Goal: Check status

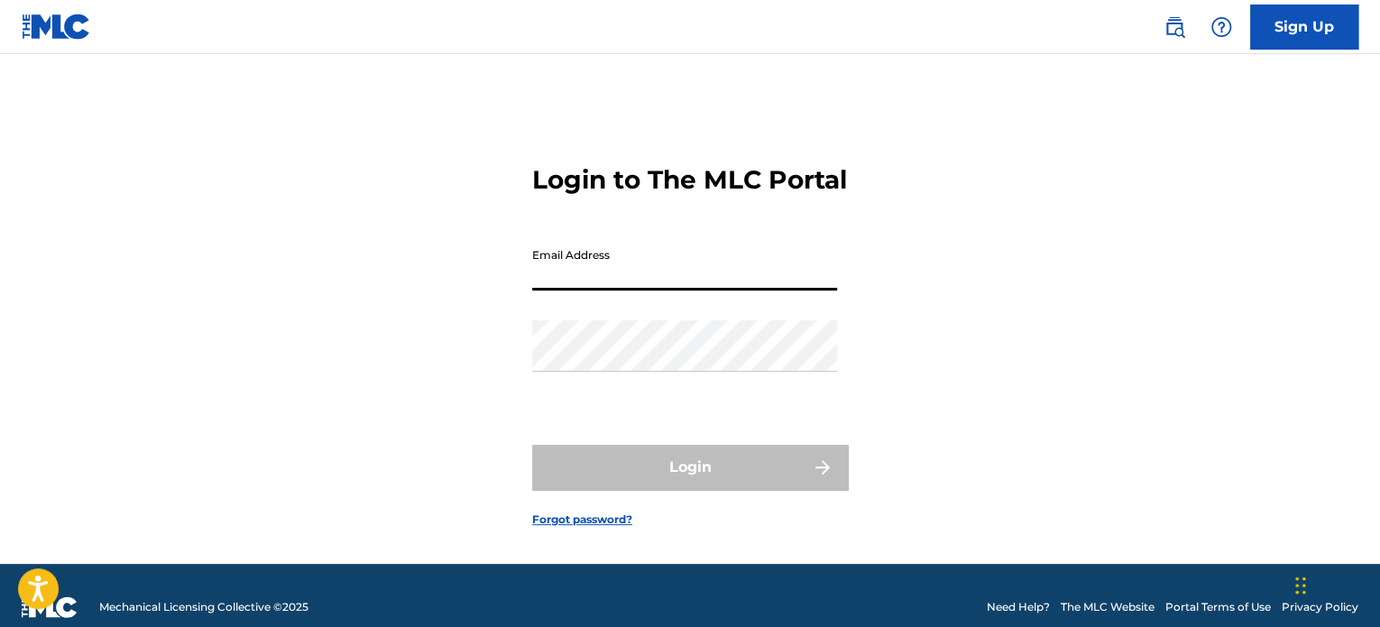
click at [619, 290] on input "Email Address" at bounding box center [684, 264] width 305 height 51
type input "[EMAIL_ADDRESS][DOMAIN_NAME]"
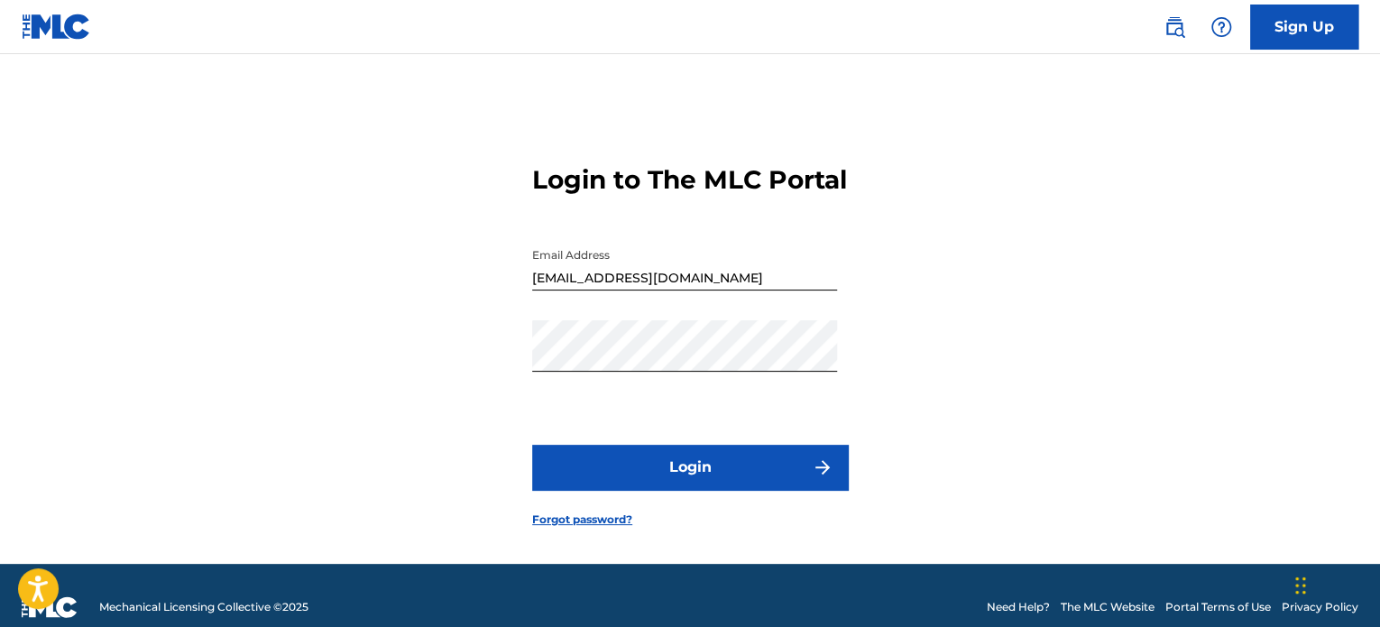
click at [637, 490] on button "Login" at bounding box center [690, 467] width 316 height 45
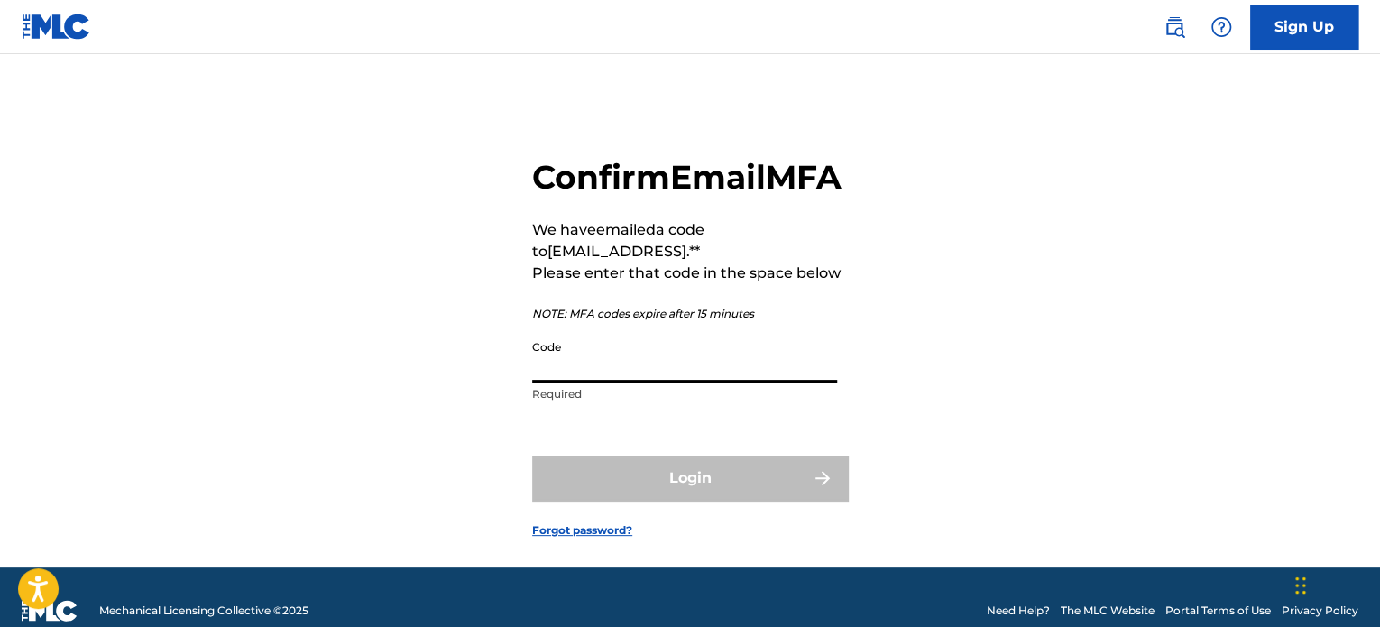
click at [575, 382] on input "Code" at bounding box center [684, 356] width 305 height 51
paste input "346733"
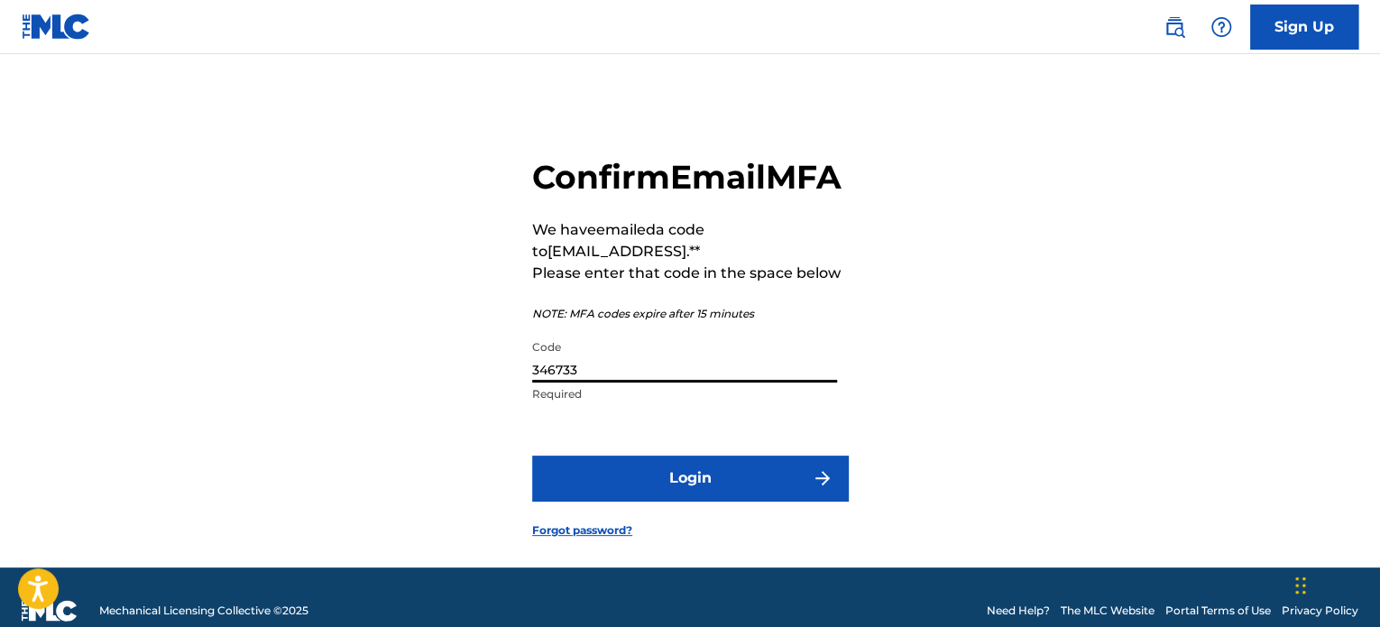
type input "346733"
click at [701, 500] on button "Login" at bounding box center [690, 477] width 316 height 45
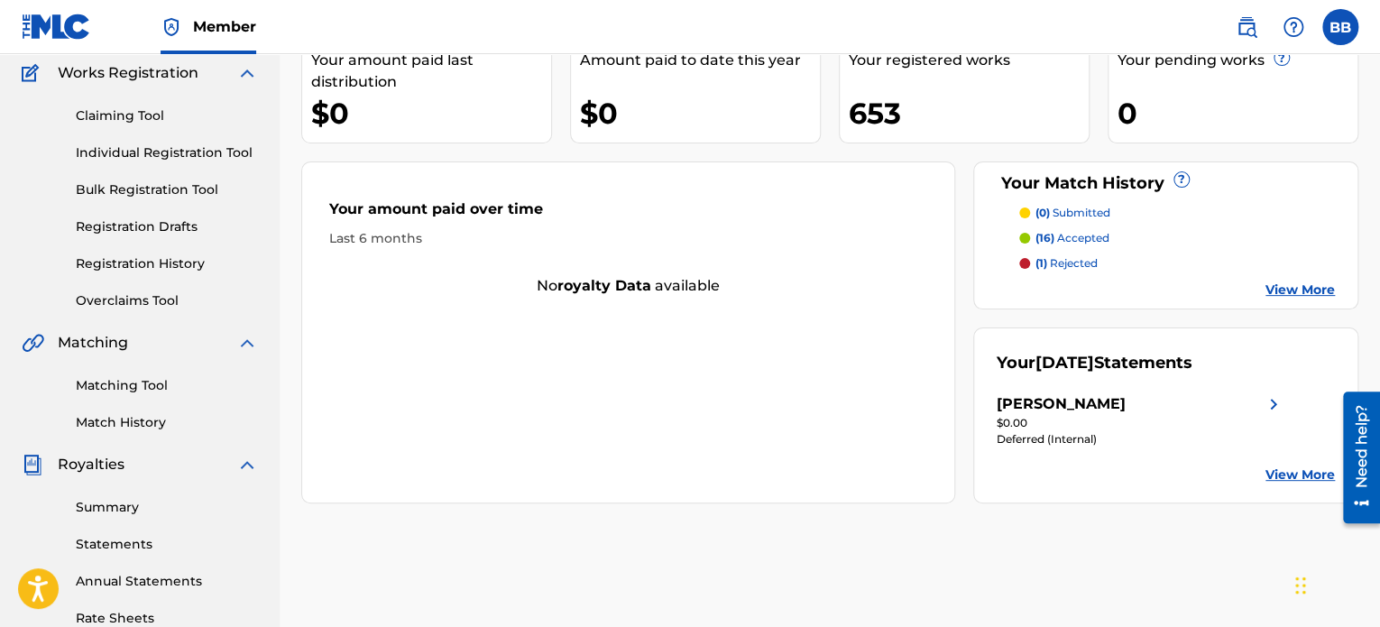
scroll to position [271, 0]
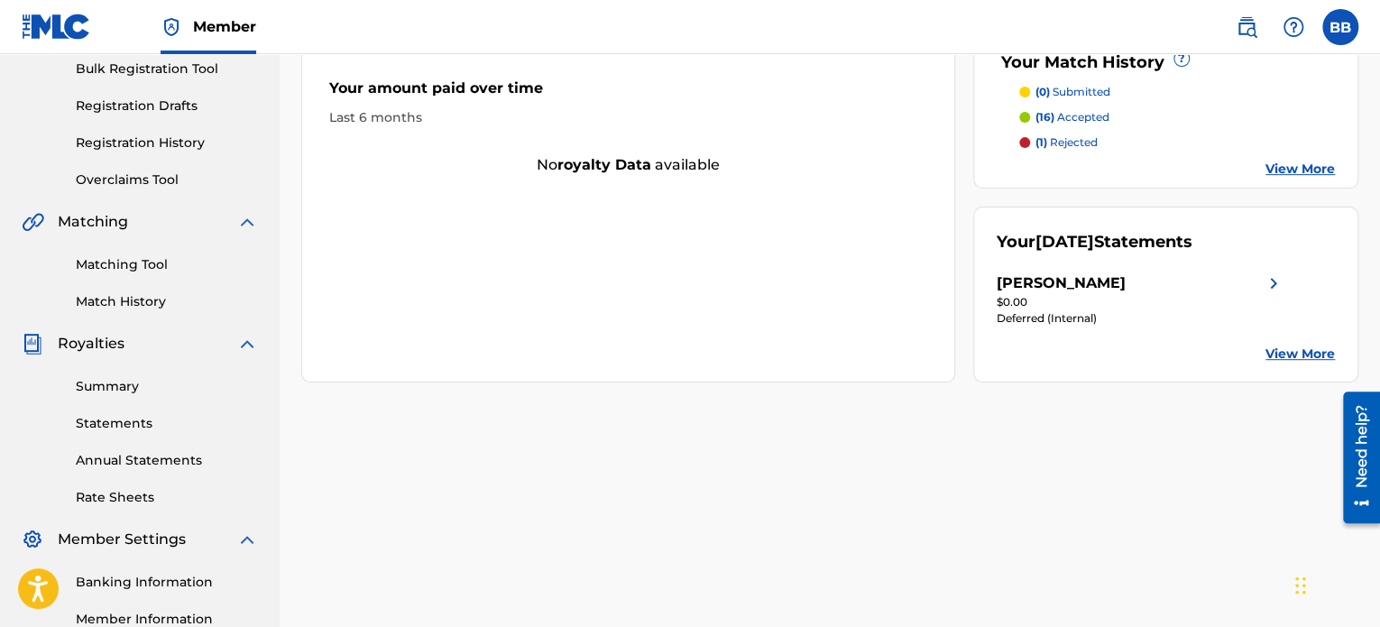
click at [126, 417] on link "Statements" at bounding box center [167, 423] width 182 height 19
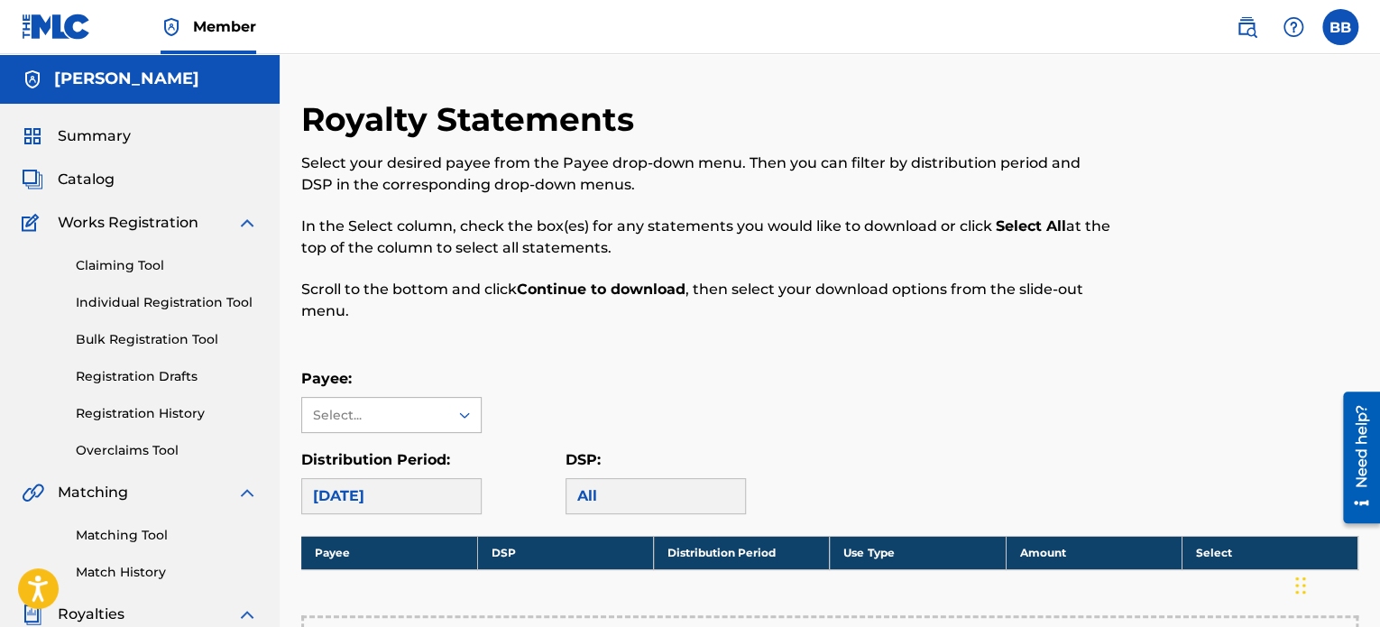
click at [346, 411] on div "Select..." at bounding box center [374, 415] width 123 height 19
click at [346, 445] on div "[PERSON_NAME]" at bounding box center [391, 455] width 179 height 45
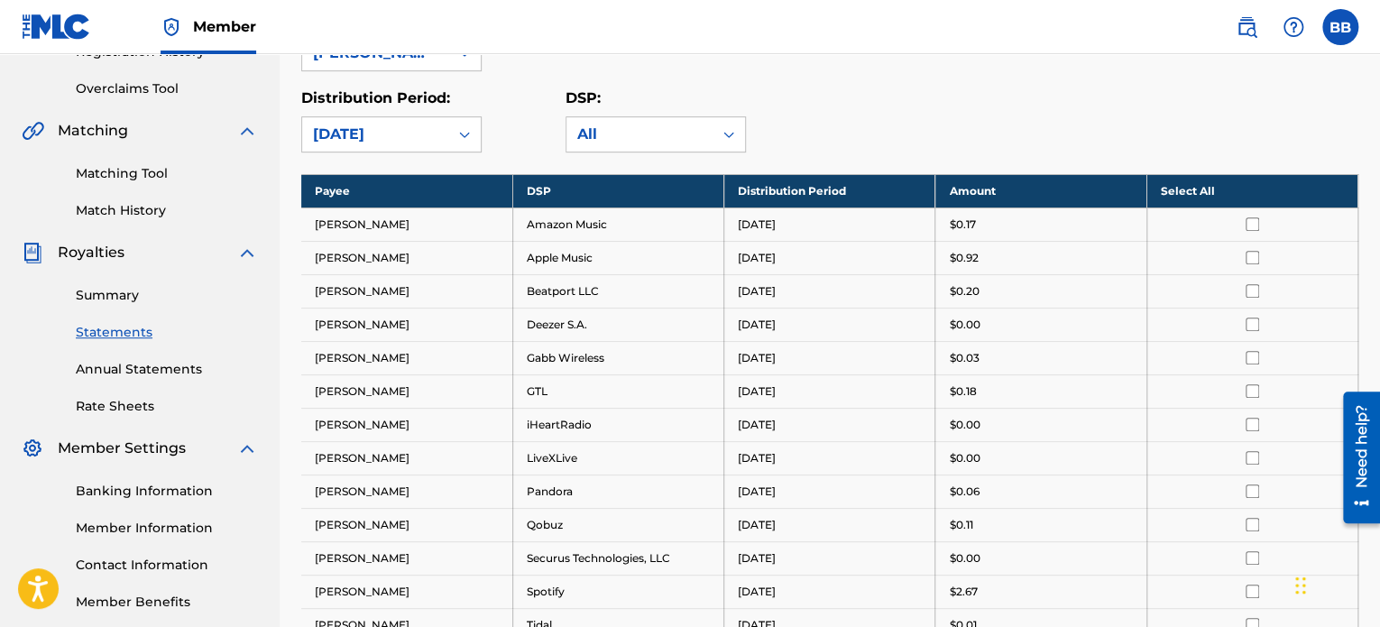
scroll to position [361, 0]
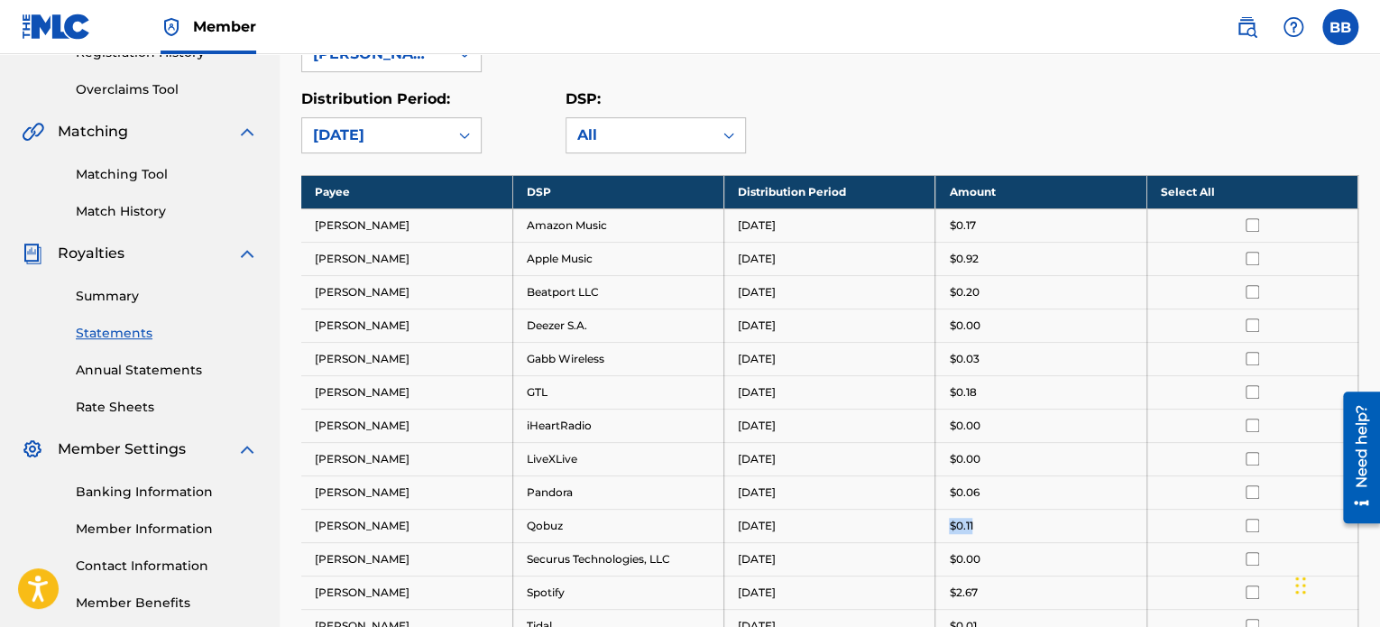
drag, startPoint x: 949, startPoint y: 521, endPoint x: 997, endPoint y: 518, distance: 48.8
click at [995, 520] on div "$0.11" at bounding box center [1040, 526] width 183 height 16
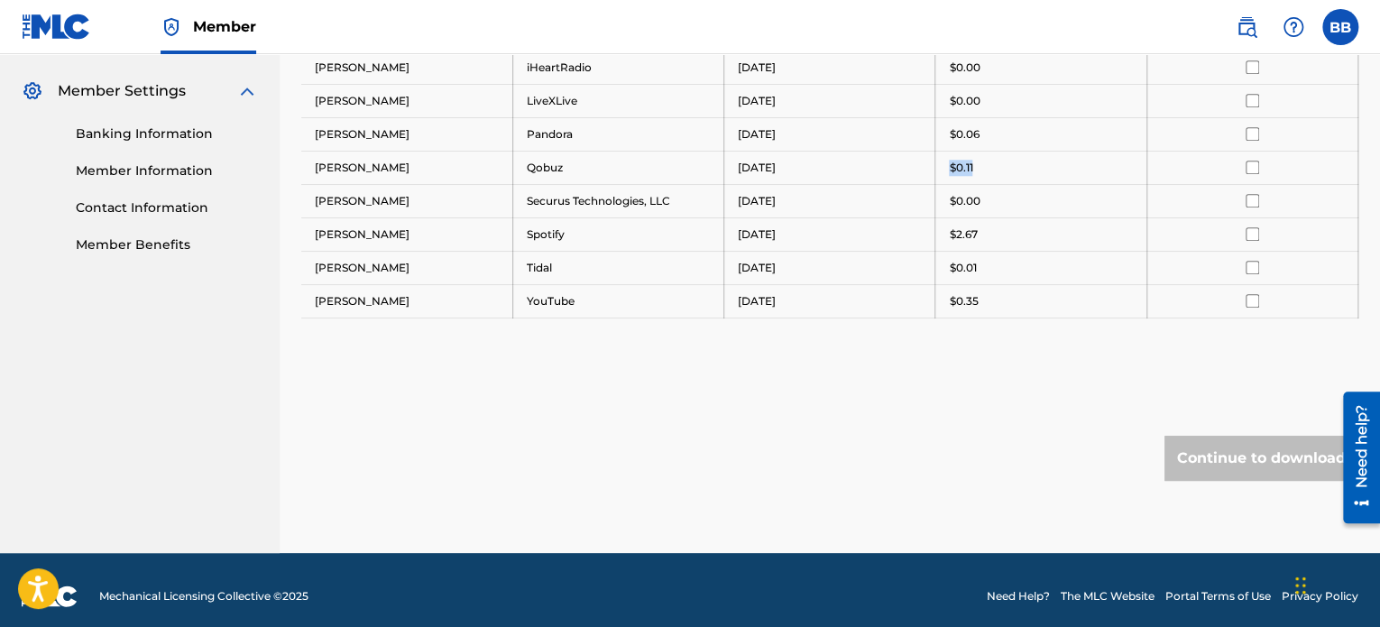
scroll to position [721, 0]
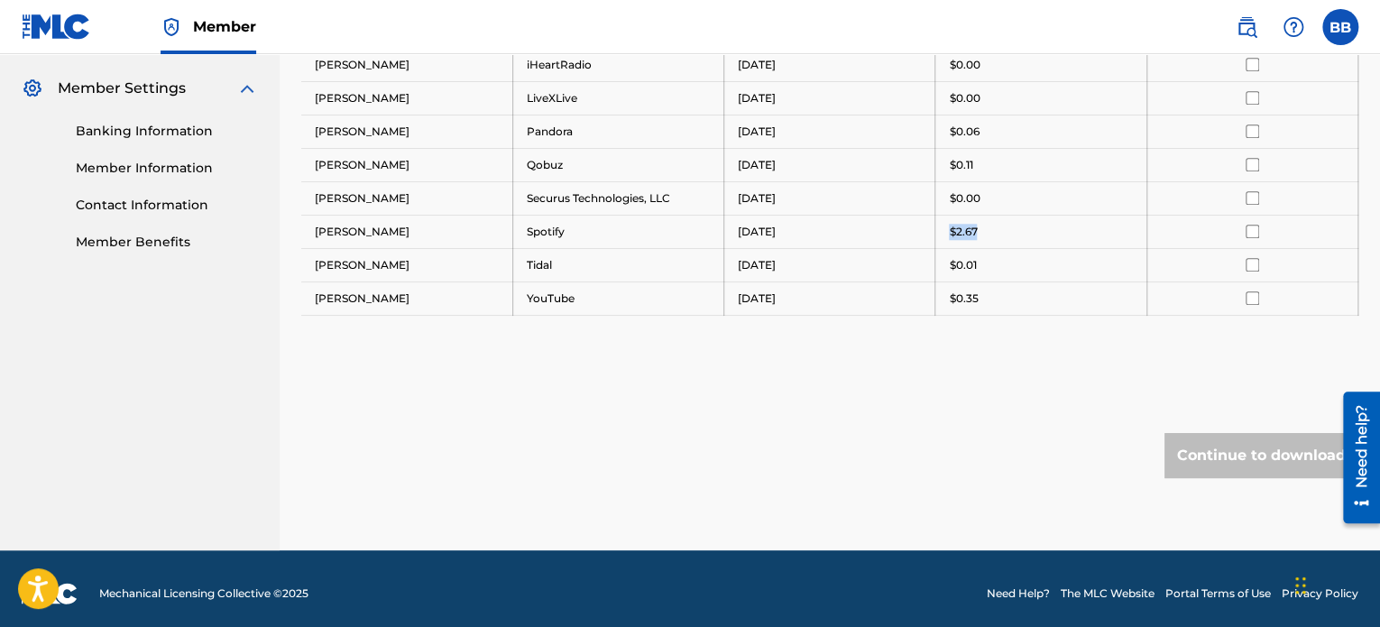
drag, startPoint x: 946, startPoint y: 223, endPoint x: 986, endPoint y: 233, distance: 41.8
click at [986, 233] on td "$2.67" at bounding box center [1040, 231] width 211 height 33
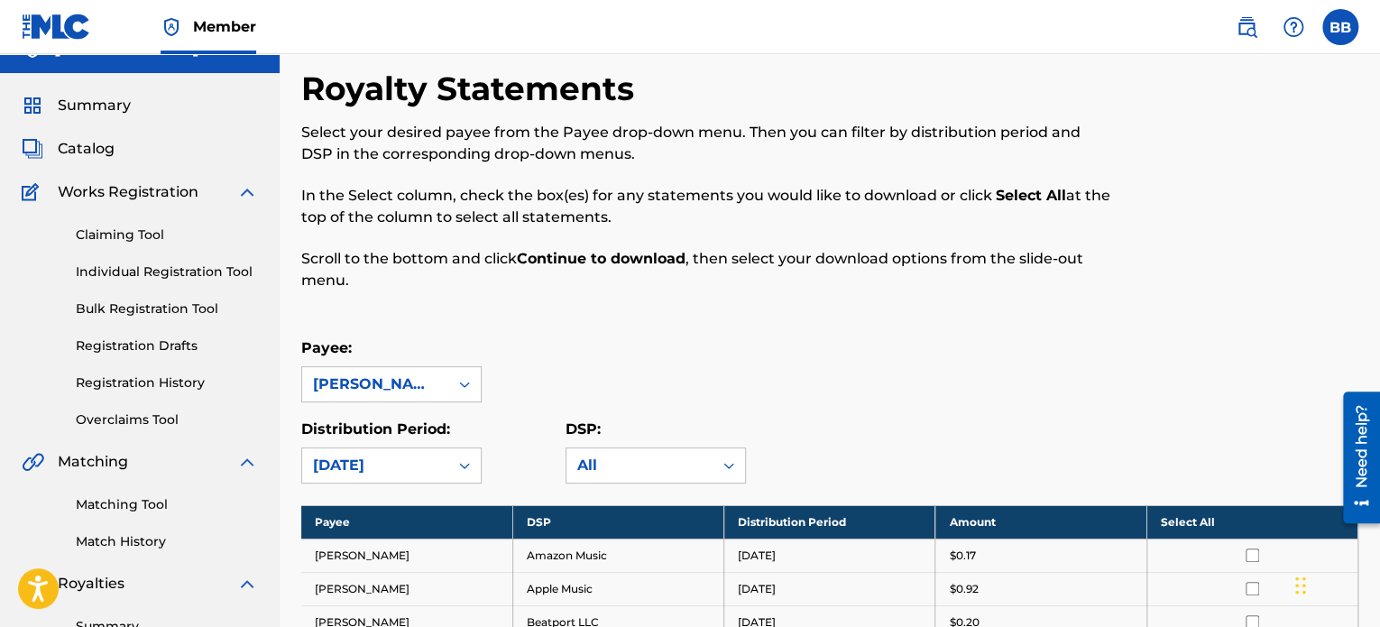
scroll to position [0, 0]
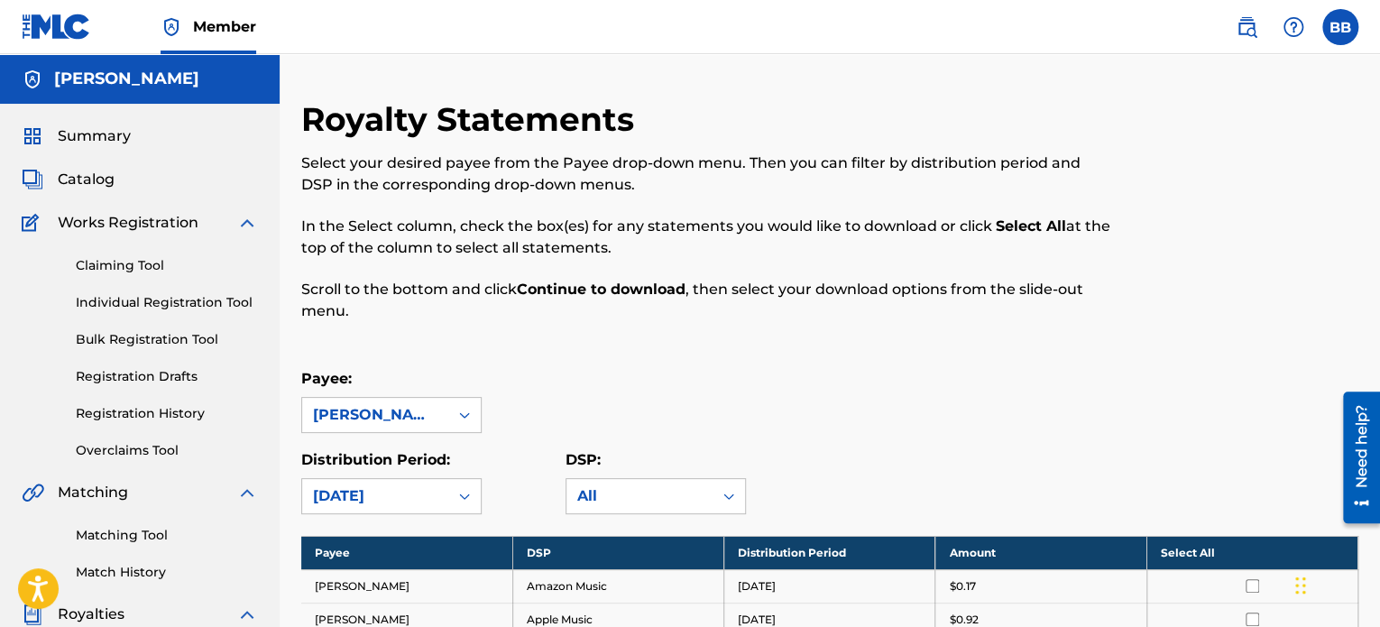
click at [1353, 19] on label at bounding box center [1340, 27] width 36 height 36
click at [1340, 27] on input "BB [PERSON_NAME] [EMAIL_ADDRESS][DOMAIN_NAME] Notification Preferences Profile …" at bounding box center [1340, 27] width 0 height 0
click at [1169, 253] on p "Log out" at bounding box center [1165, 255] width 42 height 16
click at [1340, 27] on input "BB [PERSON_NAME] [EMAIL_ADDRESS][DOMAIN_NAME] Notification Preferences Profile …" at bounding box center [1340, 27] width 0 height 0
